Goal: Task Accomplishment & Management: Use online tool/utility

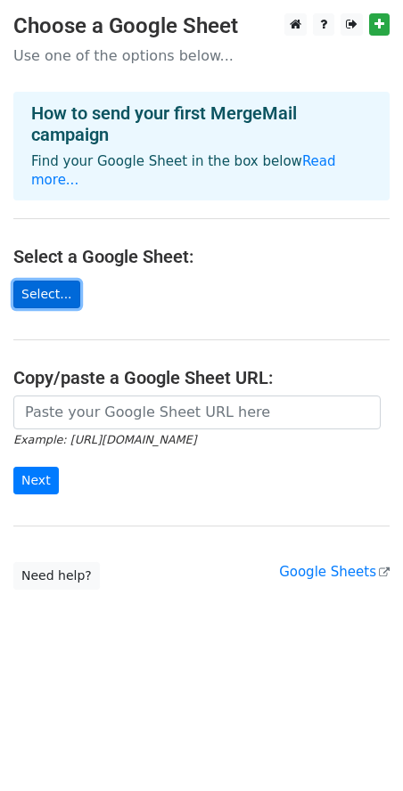
click at [54, 281] on link "Select..." at bounding box center [46, 295] width 67 height 28
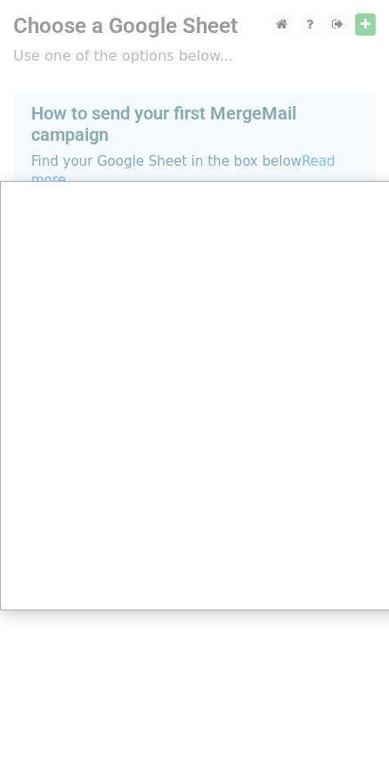
click at [186, 19] on div at bounding box center [201, 395] width 403 height 791
click at [289, 58] on div at bounding box center [201, 395] width 403 height 791
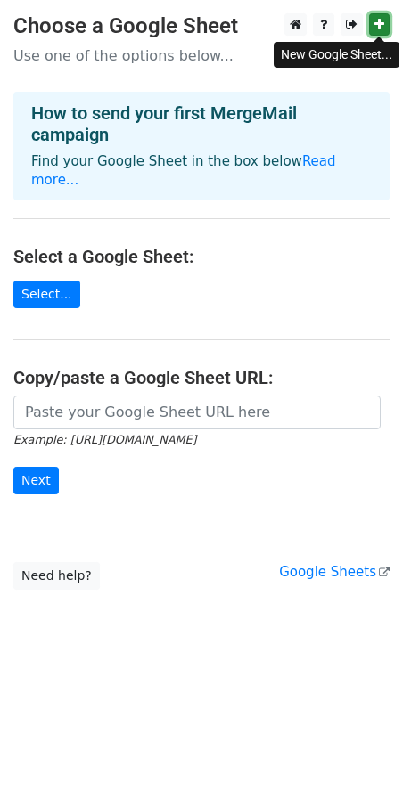
click at [382, 21] on icon at bounding box center [379, 24] width 10 height 12
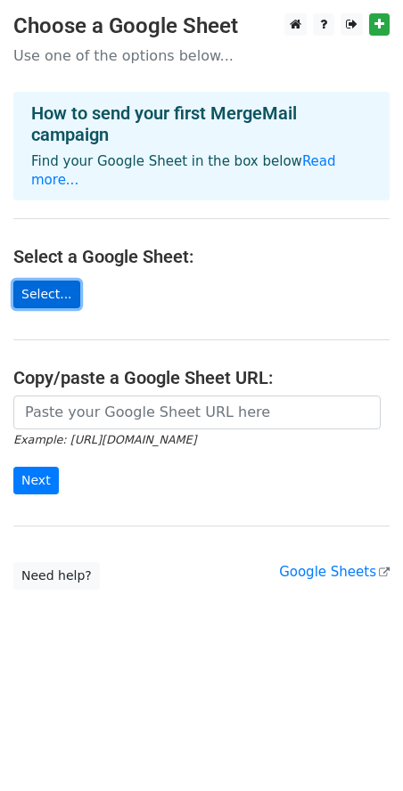
click at [48, 281] on link "Select..." at bounding box center [46, 295] width 67 height 28
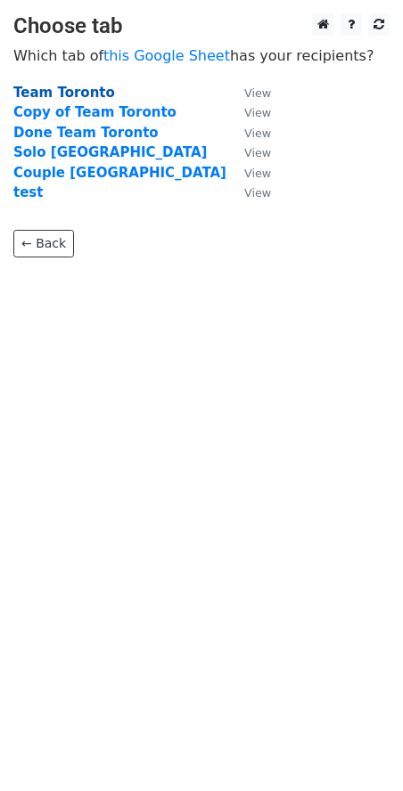
click at [85, 87] on strong "Team Toronto" at bounding box center [64, 93] width 102 height 16
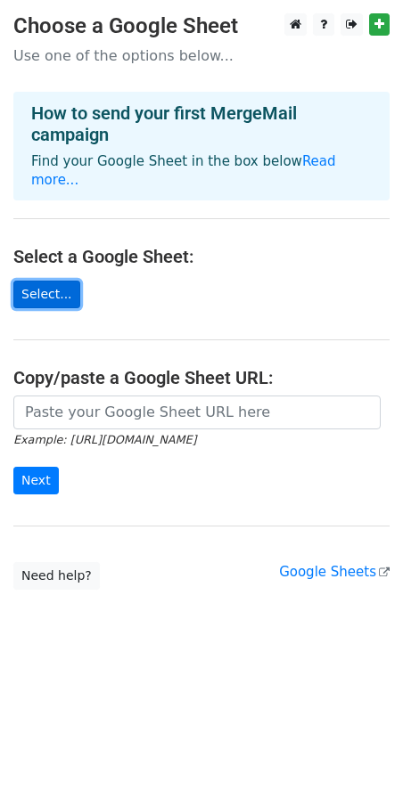
click at [61, 281] on link "Select..." at bounding box center [46, 295] width 67 height 28
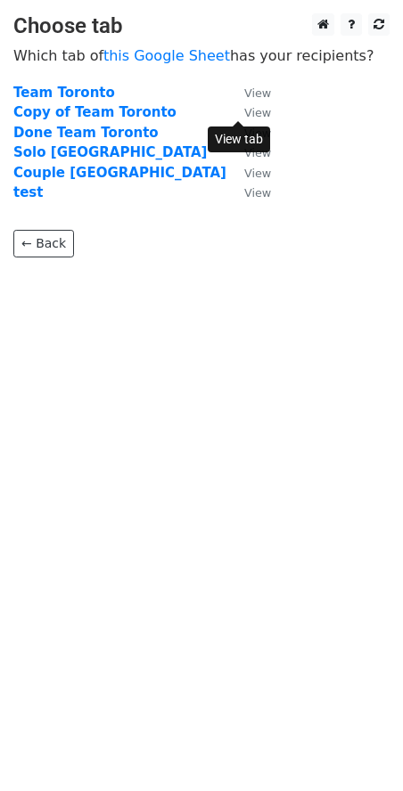
click at [249, 112] on small "View" at bounding box center [257, 112] width 27 height 13
click at [53, 110] on strong "Copy of Team Toronto" at bounding box center [94, 112] width 163 height 16
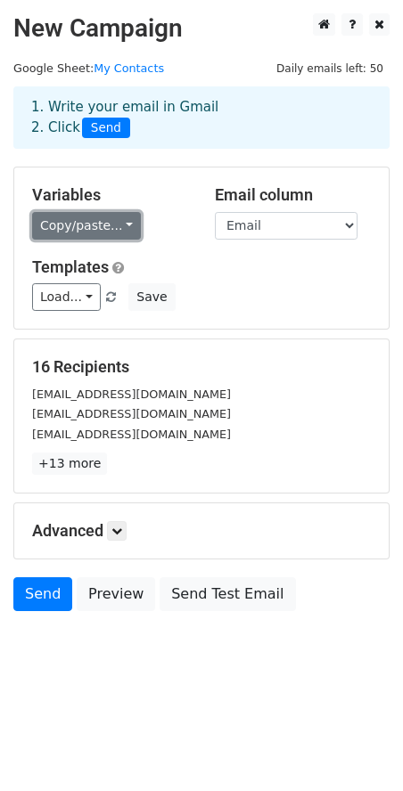
click at [104, 228] on link "Copy/paste..." at bounding box center [86, 226] width 109 height 28
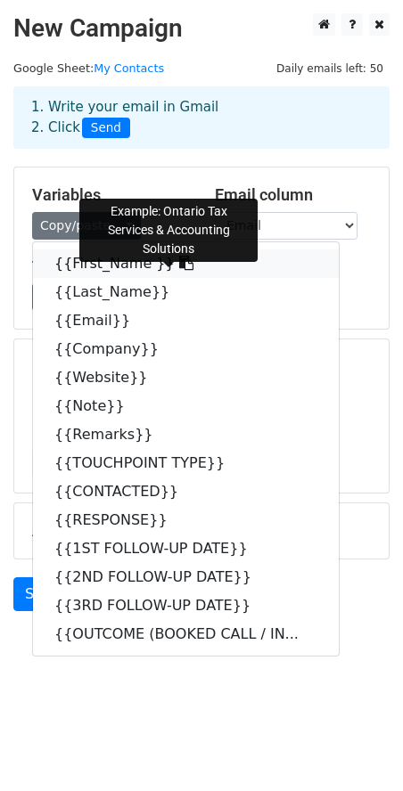
click at [113, 257] on link "{{First_Name }}" at bounding box center [186, 263] width 306 height 29
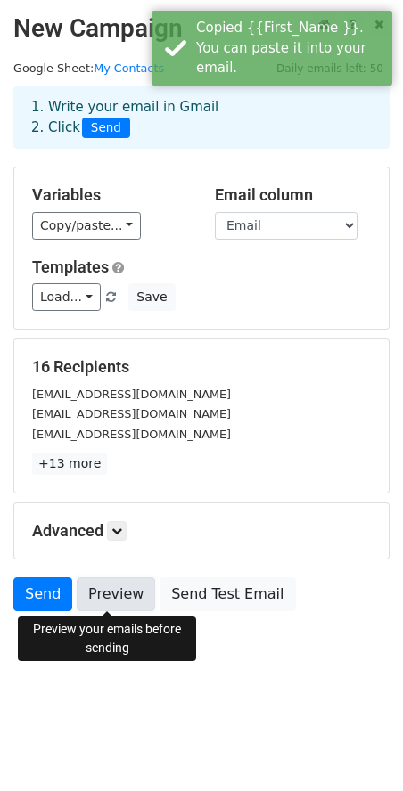
click at [108, 604] on link "Preview" at bounding box center [116, 594] width 78 height 34
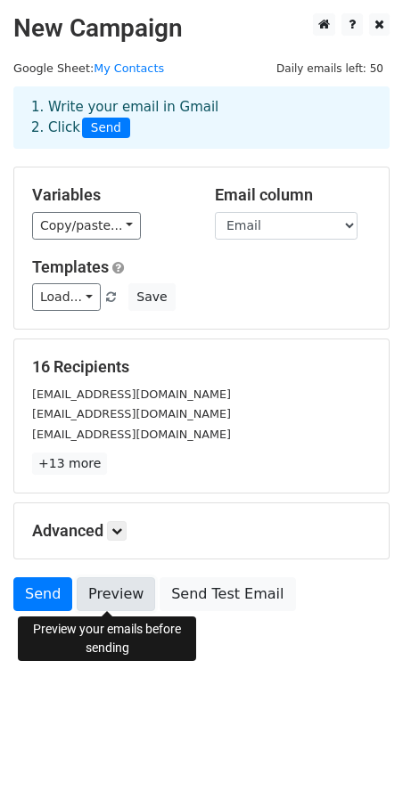
click at [94, 597] on link "Preview" at bounding box center [116, 594] width 78 height 34
